Goal: Information Seeking & Learning: Learn about a topic

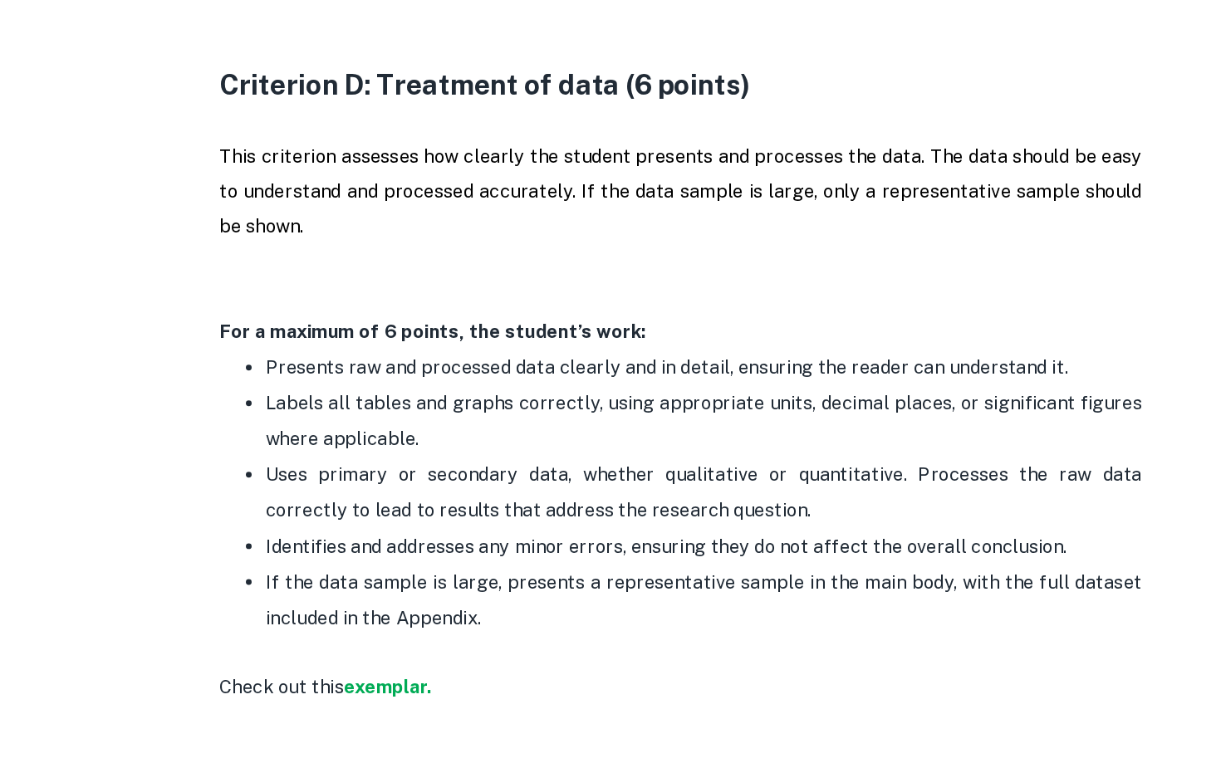
scroll to position [2376, 0]
click at [402, 707] on strong "exemplar" at bounding box center [398, 708] width 60 height 16
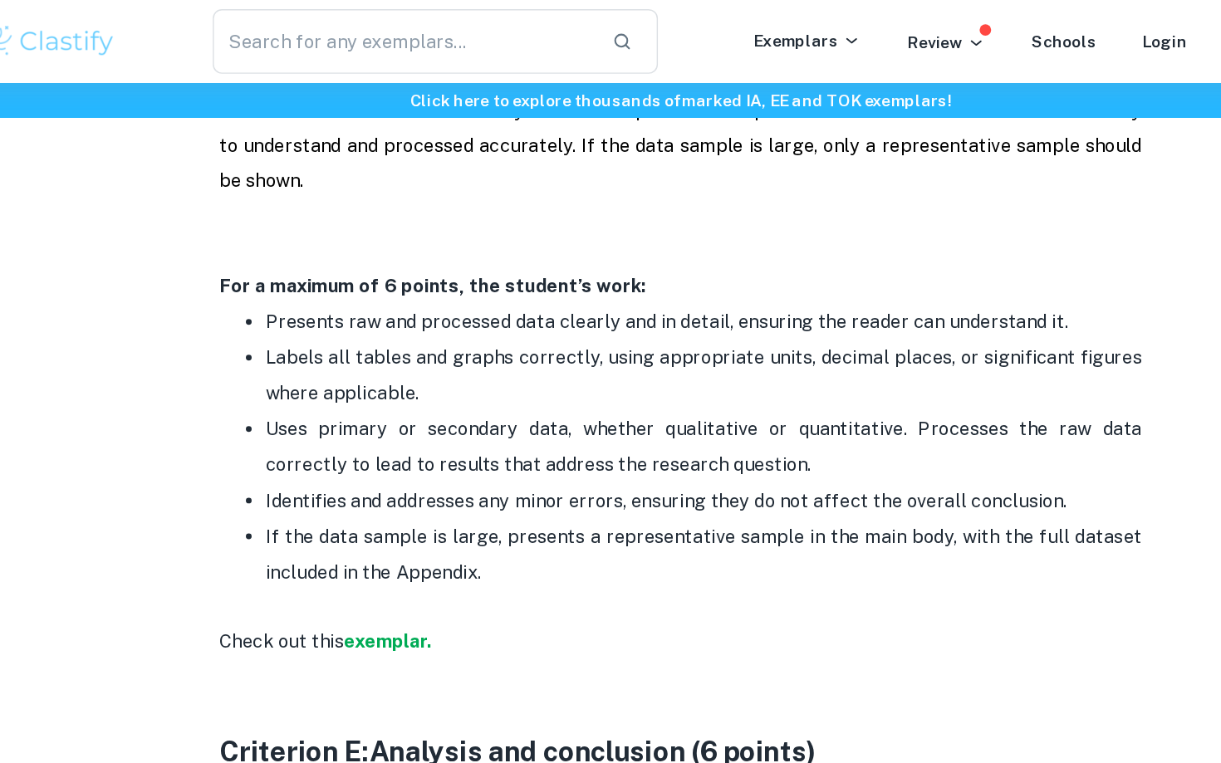
scroll to position [2622, 0]
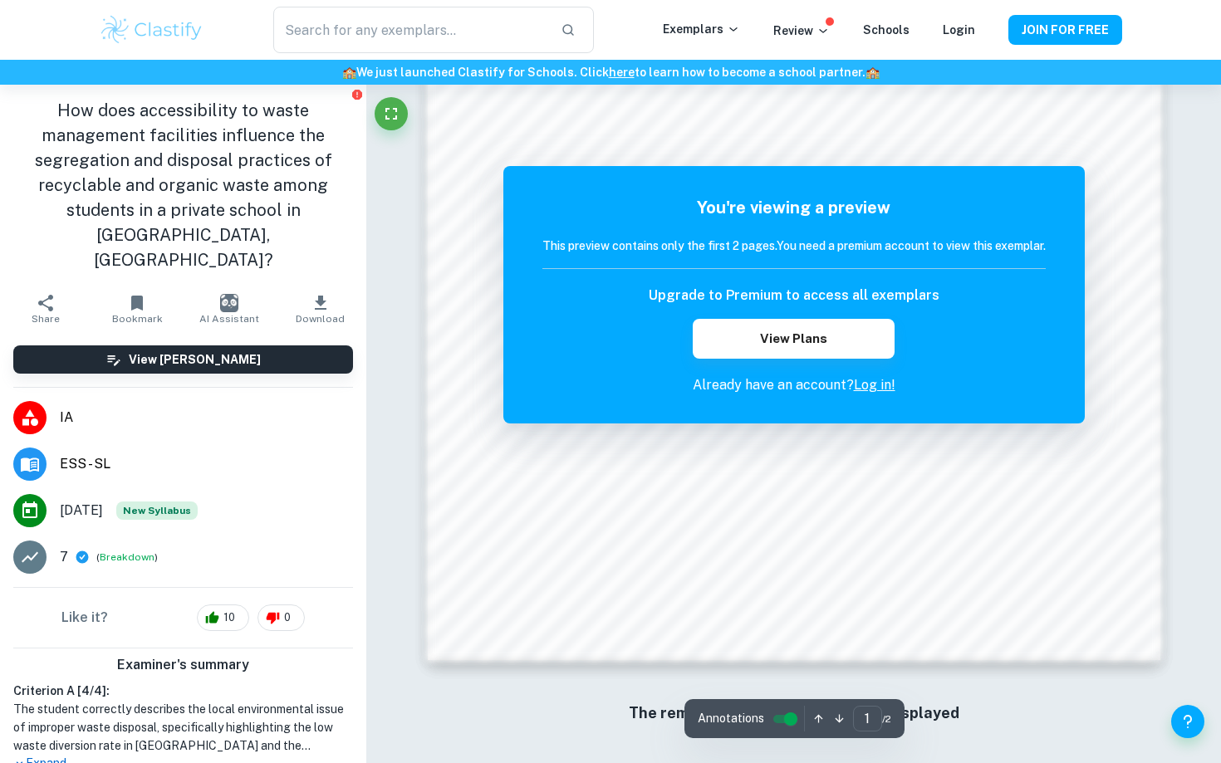
scroll to position [1533, 0]
